Goal: Task Accomplishment & Management: Use online tool/utility

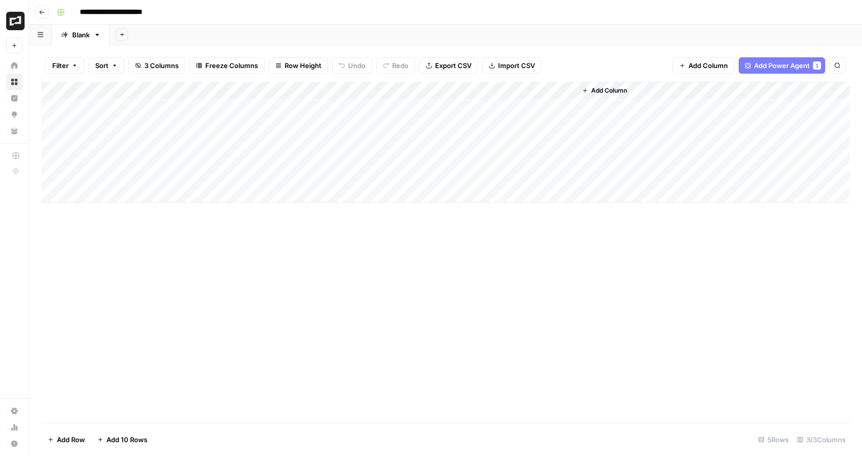
click at [425, 175] on div "Add Column" at bounding box center [445, 142] width 808 height 121
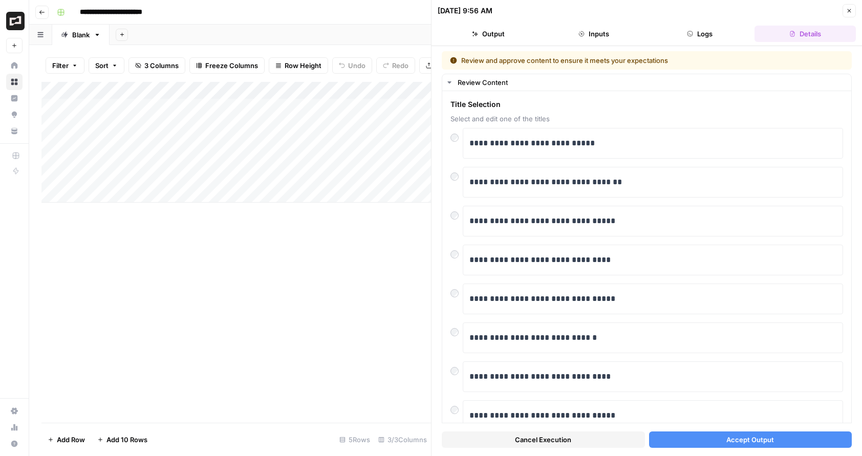
click at [559, 437] on span "Cancel Execution" at bounding box center [543, 440] width 56 height 10
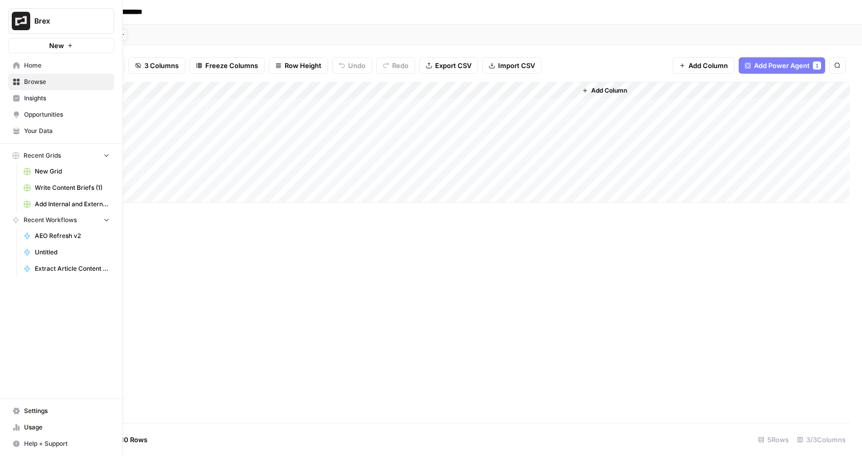
click at [51, 67] on span "Home" at bounding box center [66, 65] width 85 height 9
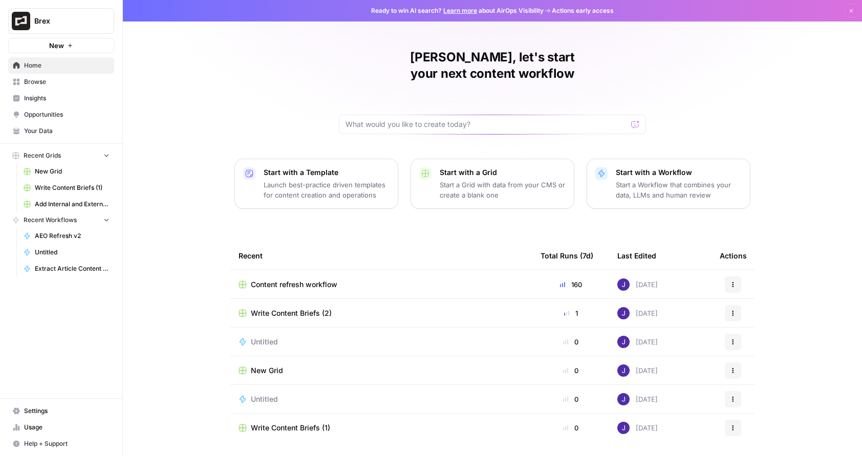
click at [369, 280] on div "Content refresh workflow" at bounding box center [382, 285] width 286 height 10
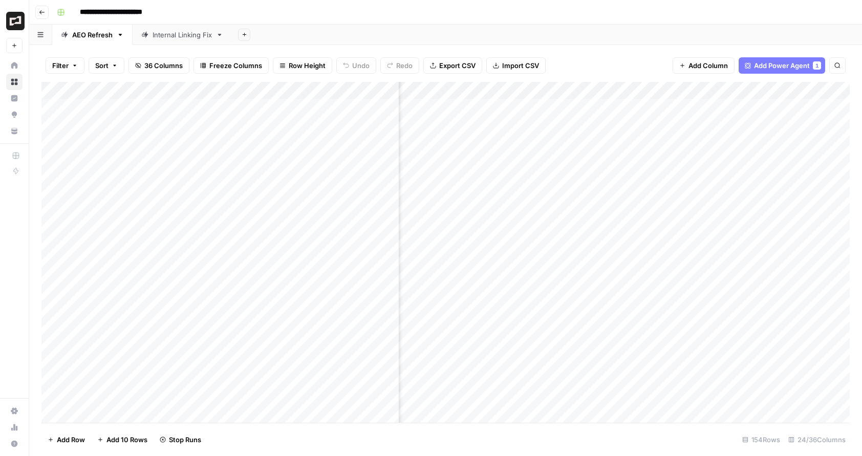
scroll to position [0, 355]
click at [722, 90] on div "Add Column" at bounding box center [445, 252] width 808 height 341
click at [740, 116] on span "All Rows" at bounding box center [757, 114] width 65 height 10
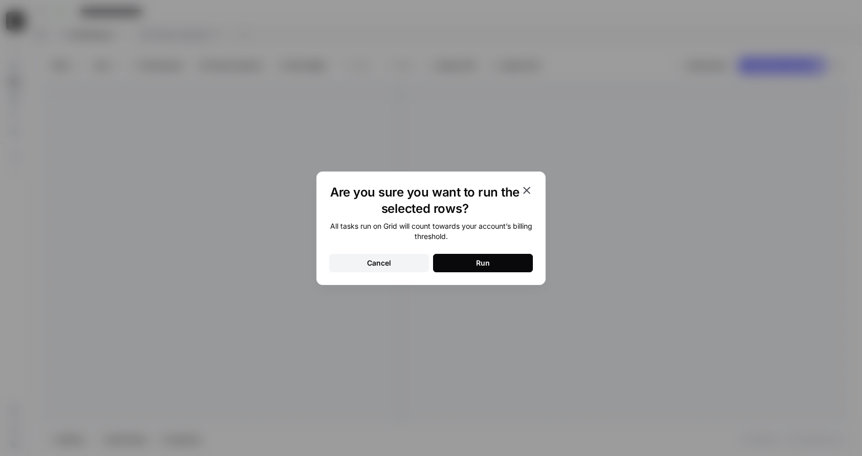
click at [485, 268] on button "Run" at bounding box center [483, 263] width 100 height 18
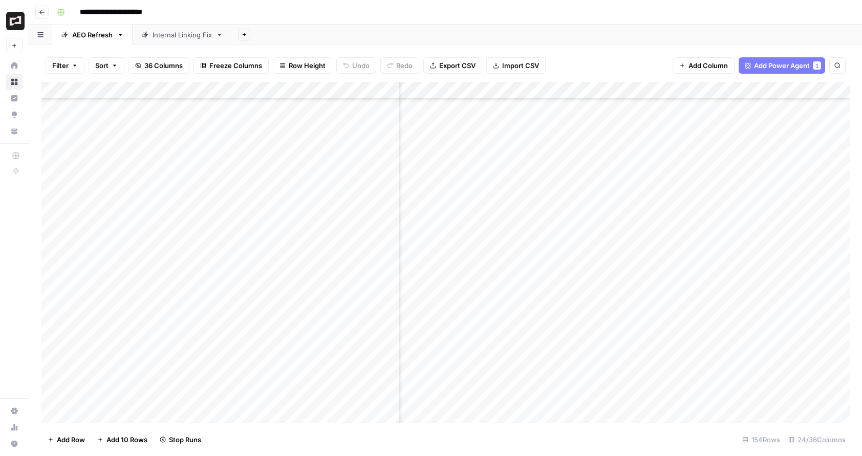
scroll to position [980, 882]
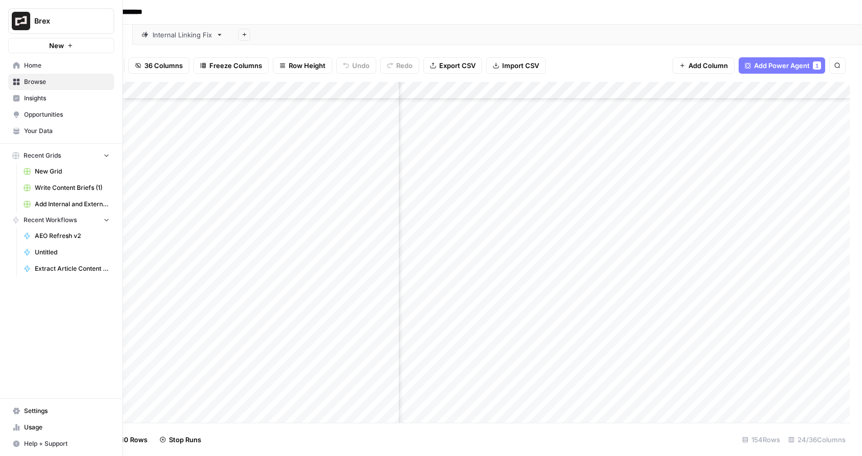
click at [28, 427] on span "Usage" at bounding box center [66, 427] width 85 height 9
